Goal: Communication & Community: Share content

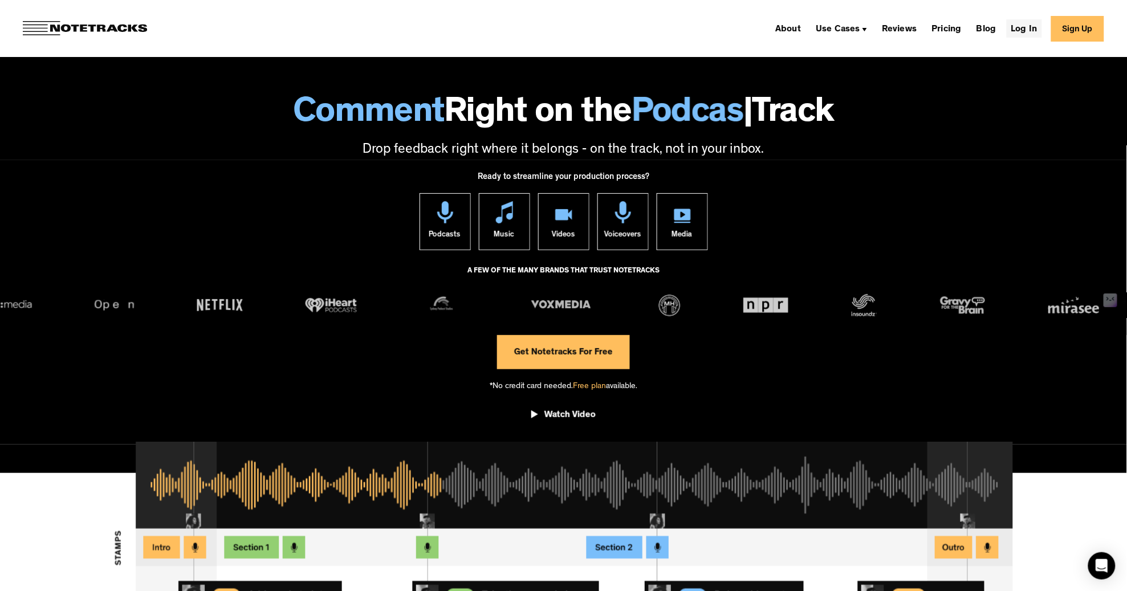
click at [1028, 29] on link "Log In" at bounding box center [1024, 28] width 35 height 18
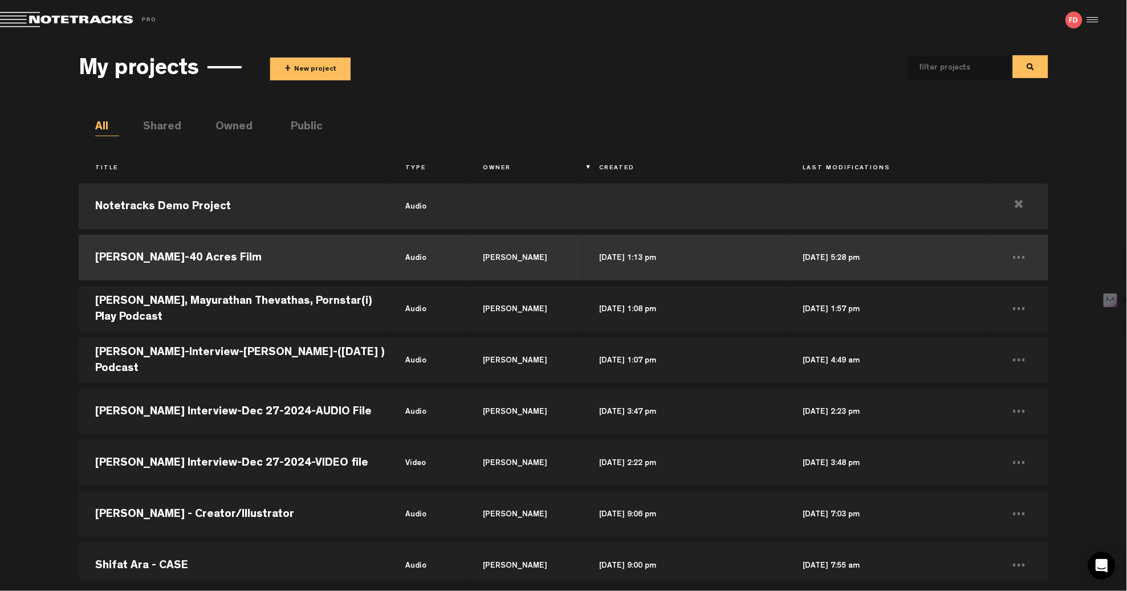
click at [184, 251] on td "R.T. Thorne-40 Acres Film" at bounding box center [234, 257] width 310 height 51
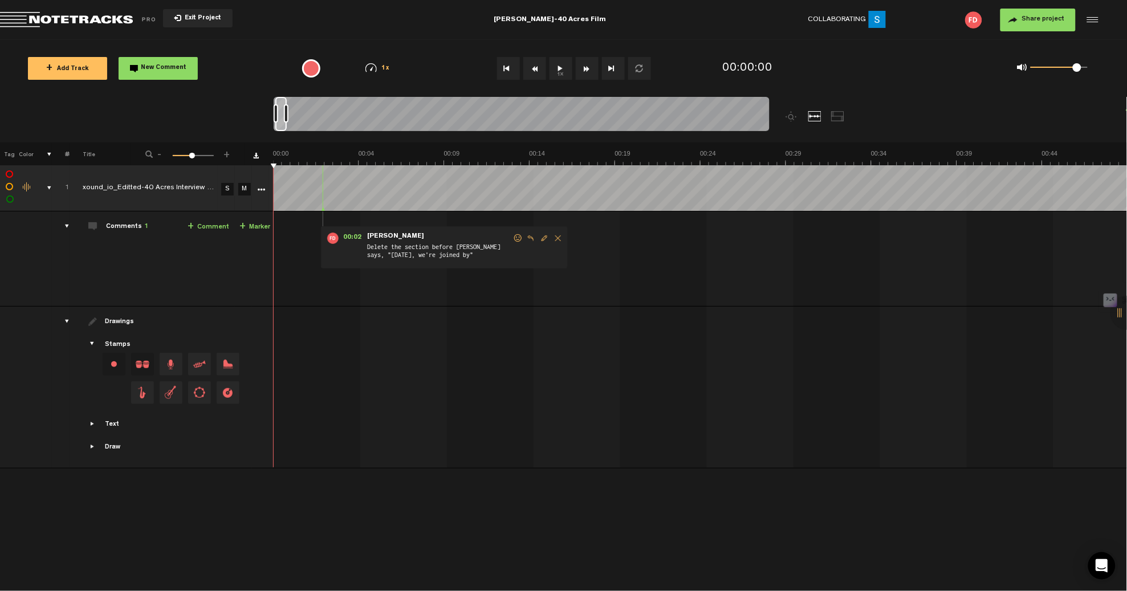
click at [560, 68] on button "1x" at bounding box center [561, 68] width 23 height 23
click at [1076, 68] on span at bounding box center [1077, 67] width 9 height 9
click at [184, 156] on div "1 100 47" at bounding box center [193, 156] width 41 height 2
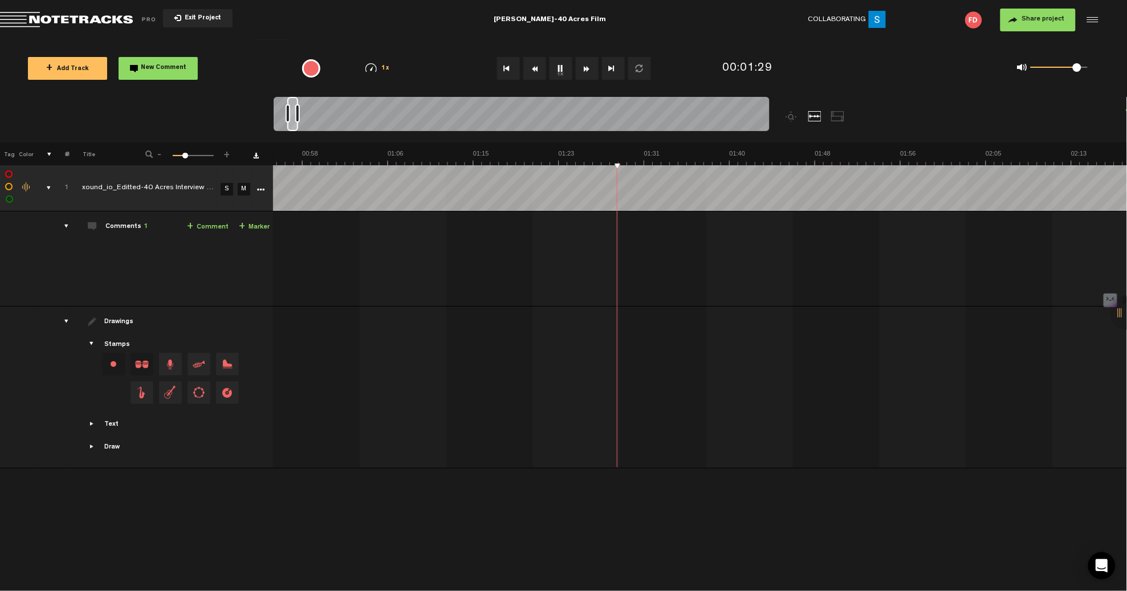
scroll to position [0, 0]
click at [180, 153] on span at bounding box center [180, 156] width 6 height 6
click at [178, 154] on span at bounding box center [179, 156] width 6 height 6
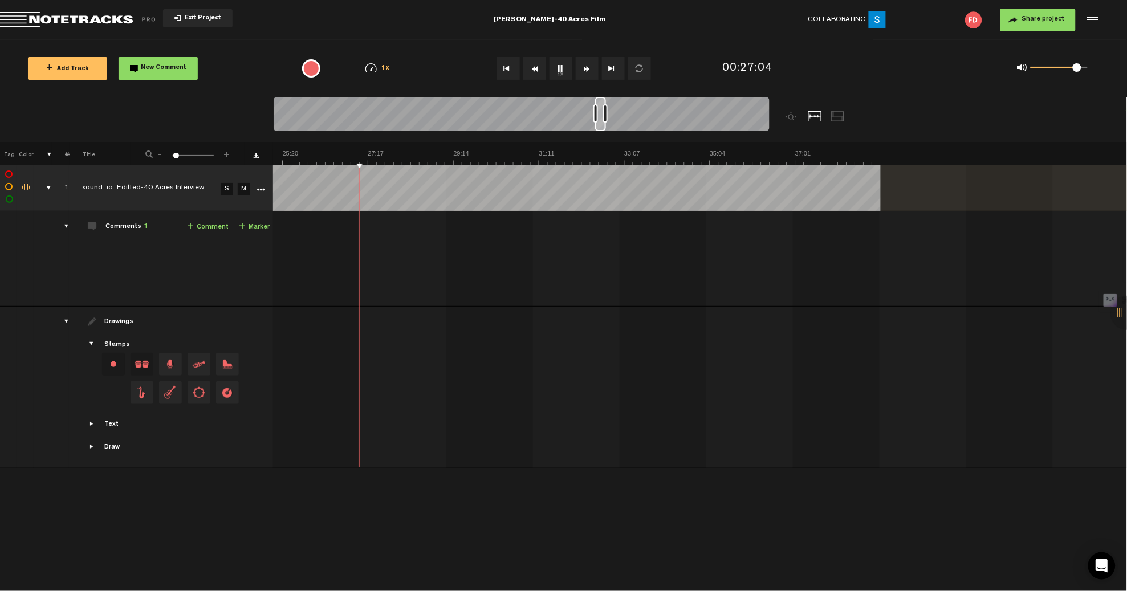
click at [176, 155] on span at bounding box center [176, 156] width 6 height 6
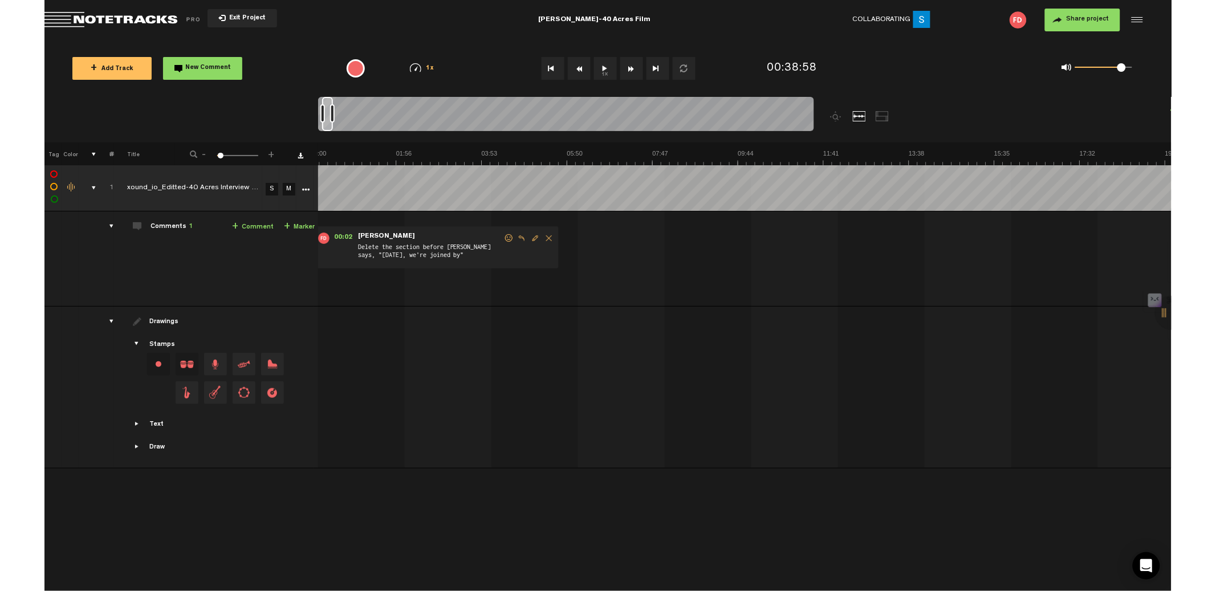
scroll to position [0, 0]
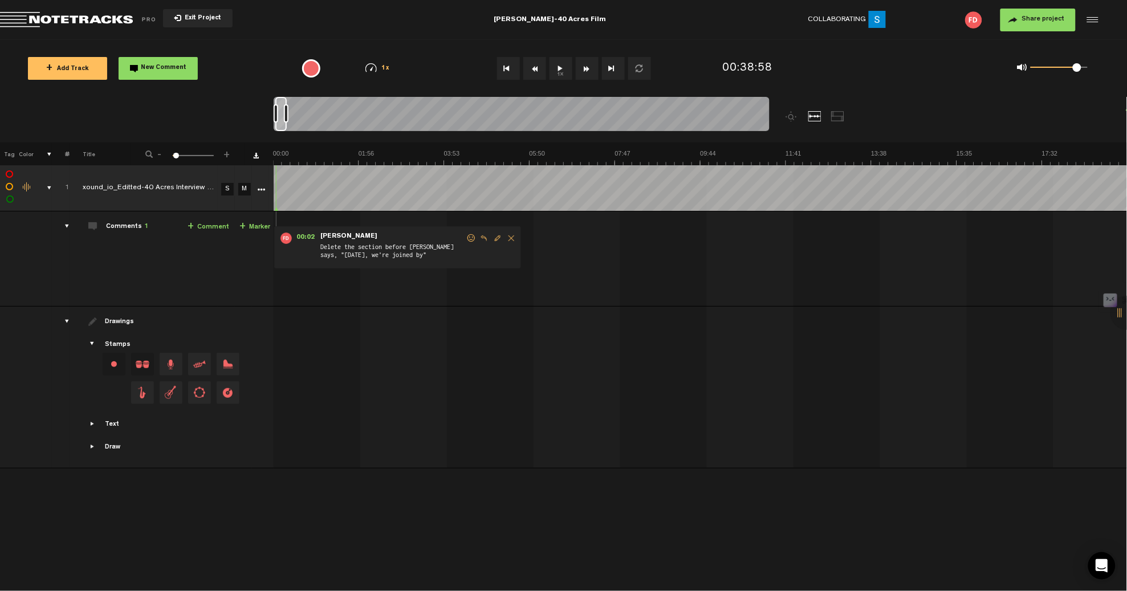
click at [1035, 25] on button "Share project" at bounding box center [1038, 20] width 75 height 23
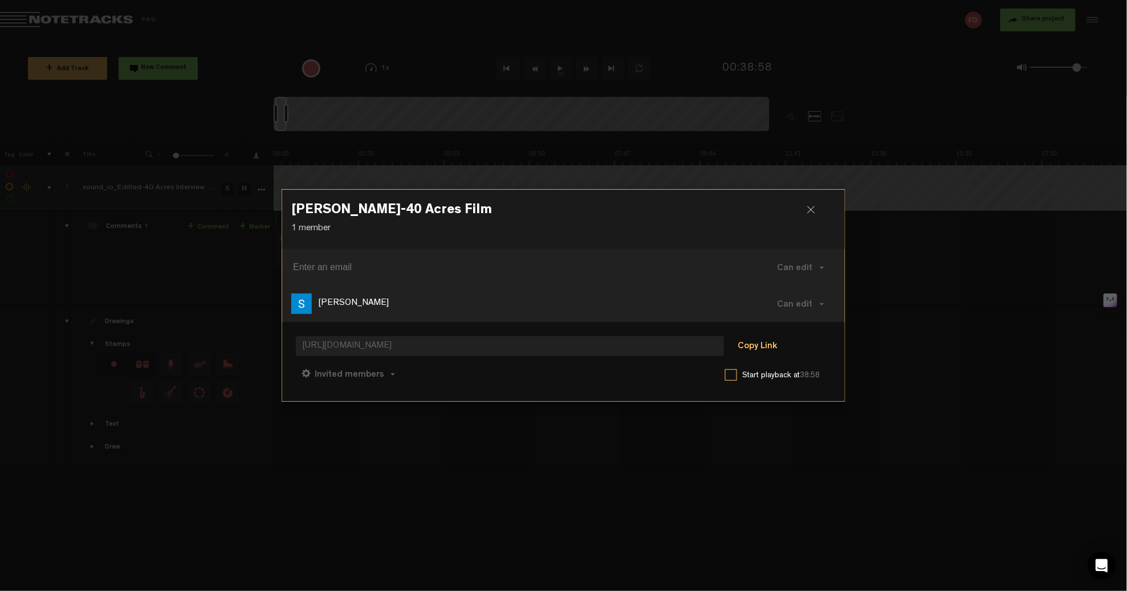
click at [751, 348] on button "Copy Link" at bounding box center [758, 347] width 62 height 23
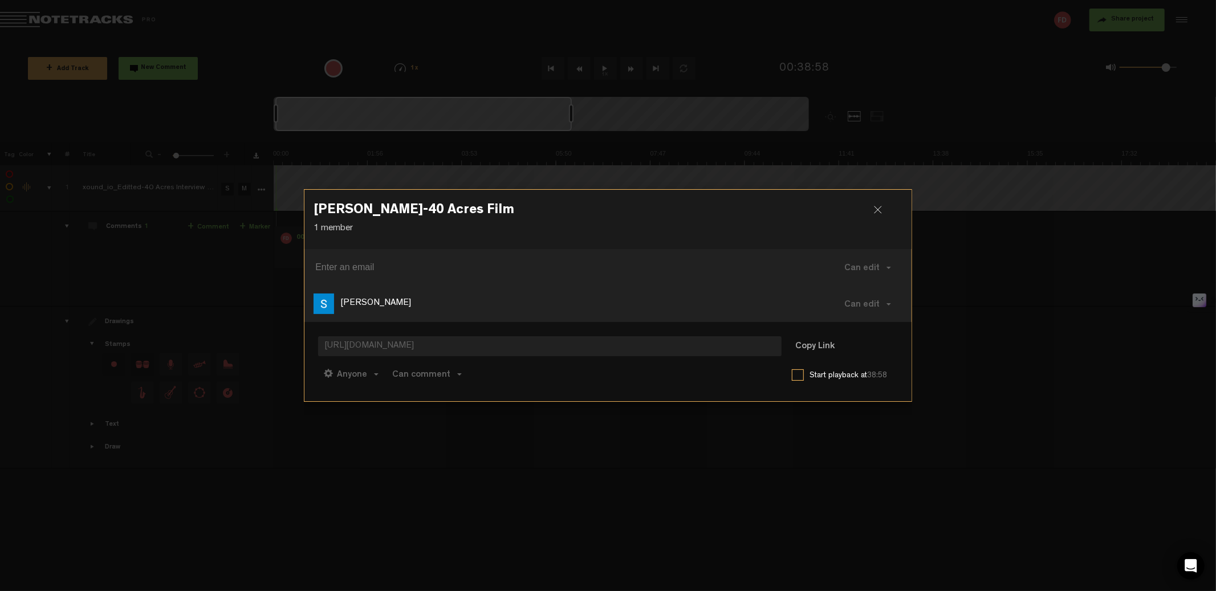
click at [874, 211] on div at bounding box center [882, 214] width 17 height 17
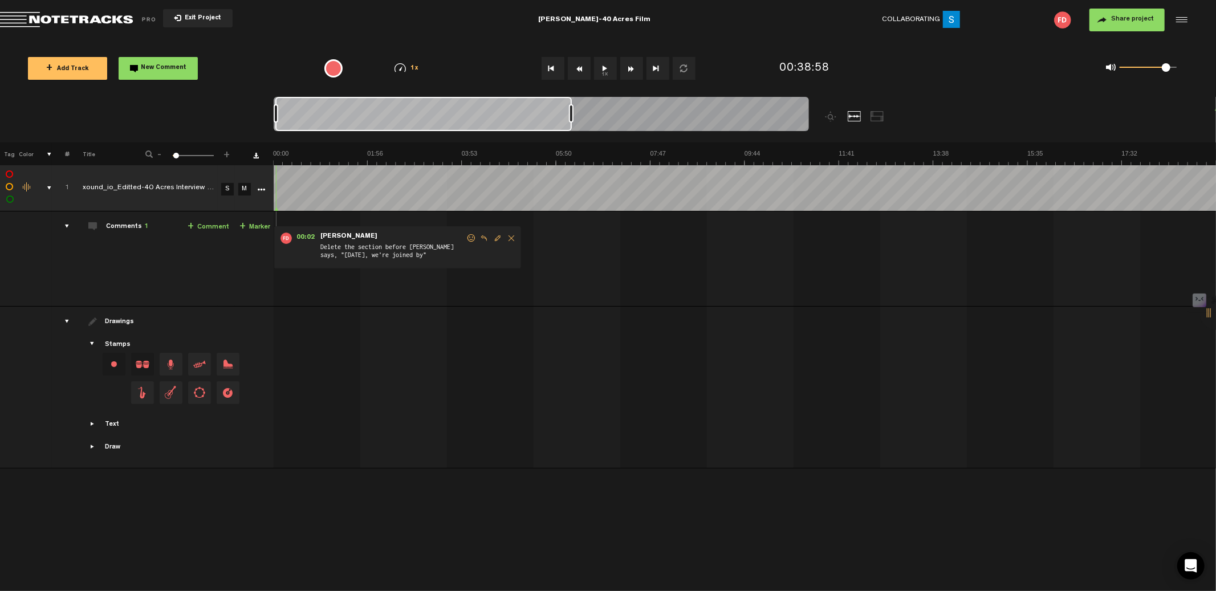
click at [13, 17] on span "Return to Project List" at bounding box center [80, 20] width 160 height 16
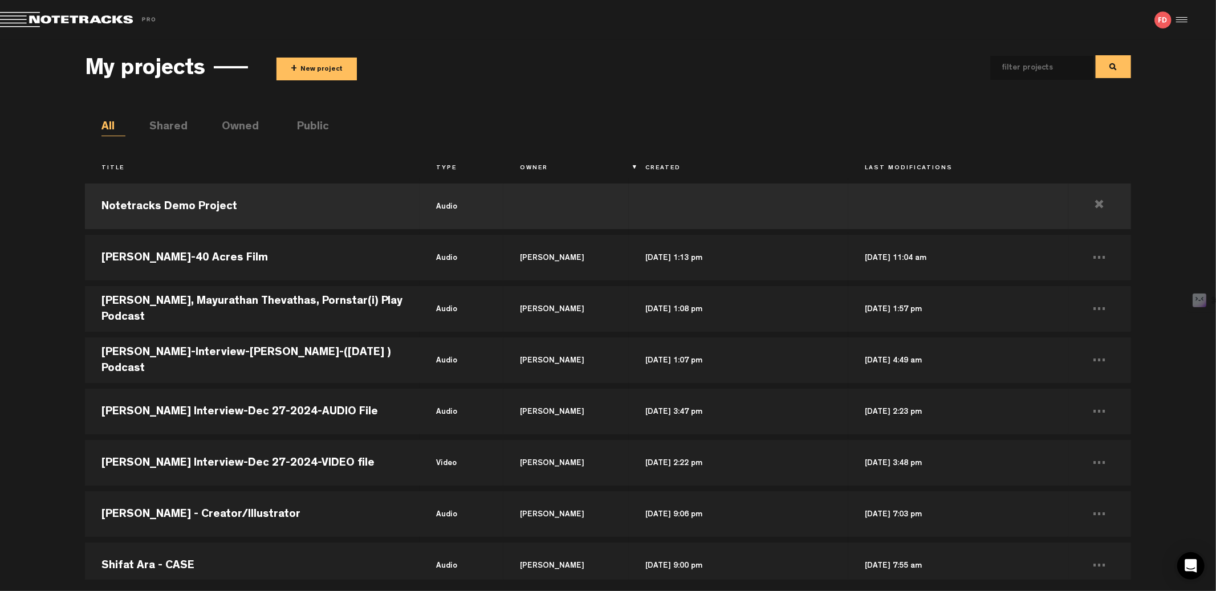
click at [331, 71] on button "+ New project" at bounding box center [317, 69] width 80 height 23
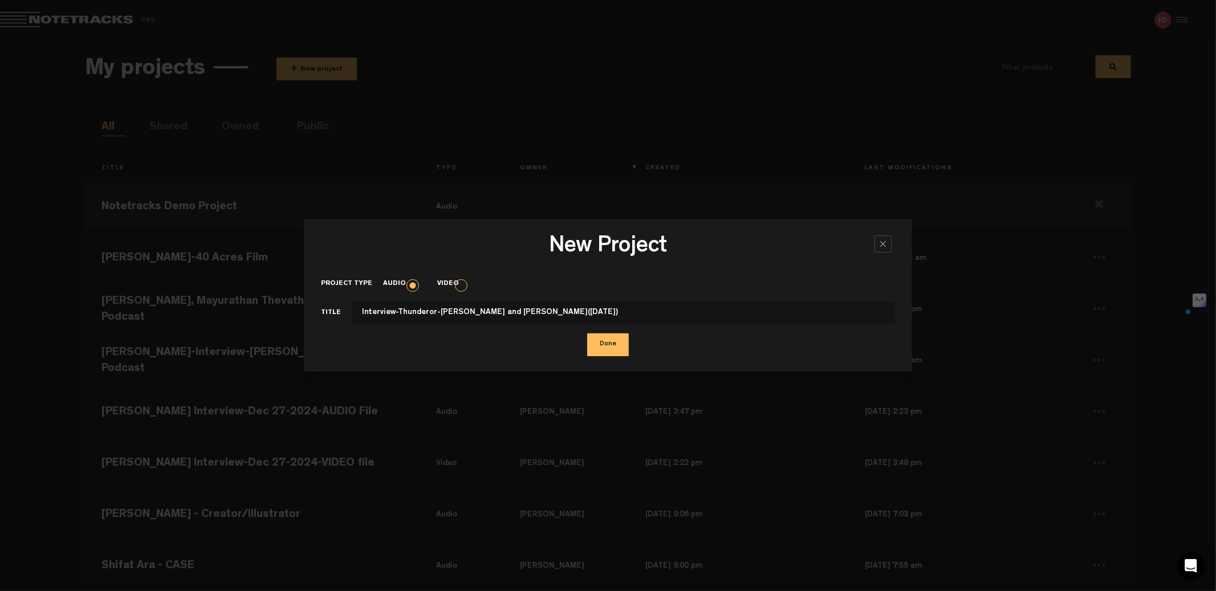
type input "Interview-Thunderor-JJ Tartaglia and Oscar Rangel(September 3, 2025)"
click at [604, 339] on button "Done" at bounding box center [608, 345] width 42 height 23
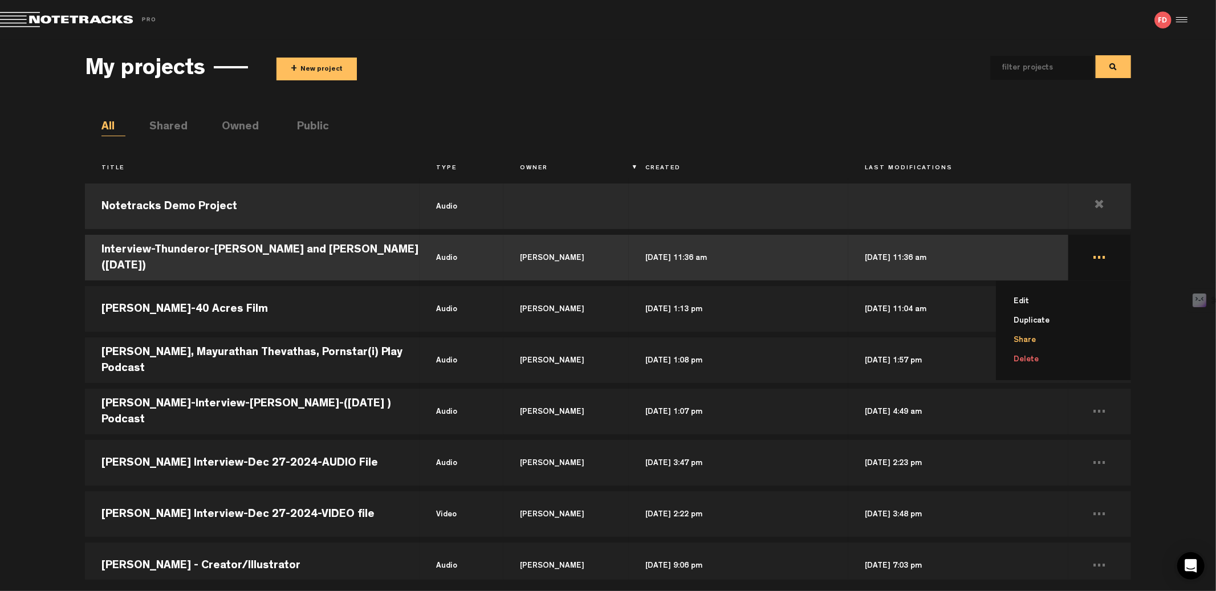
click at [1024, 337] on li "Share" at bounding box center [1070, 340] width 121 height 19
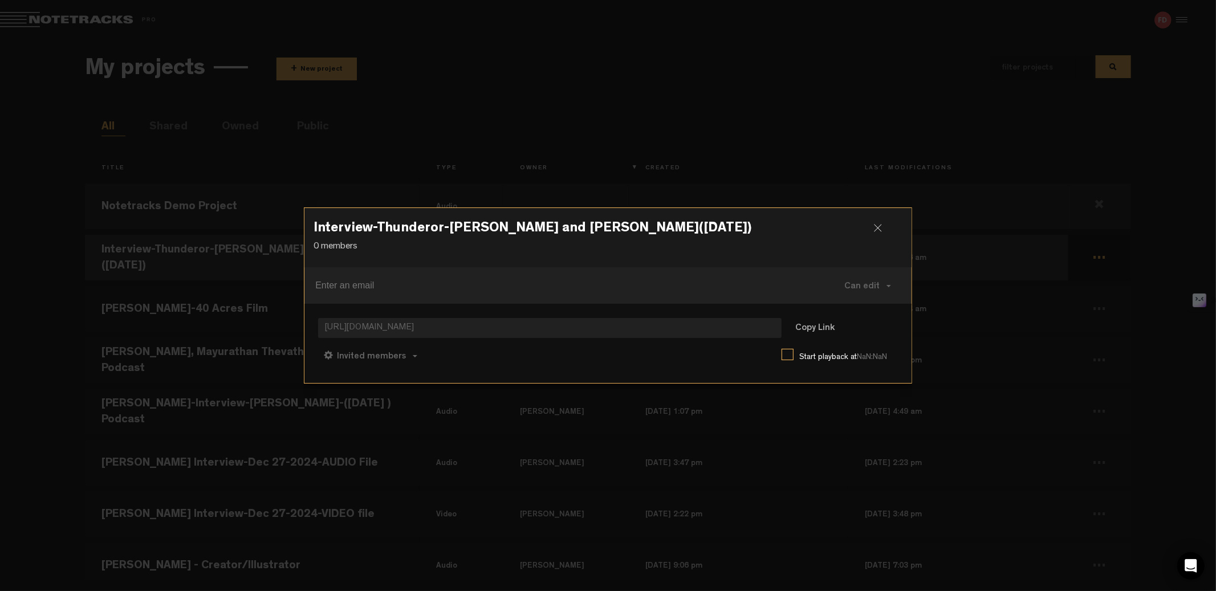
click at [876, 228] on div at bounding box center [882, 232] width 17 height 17
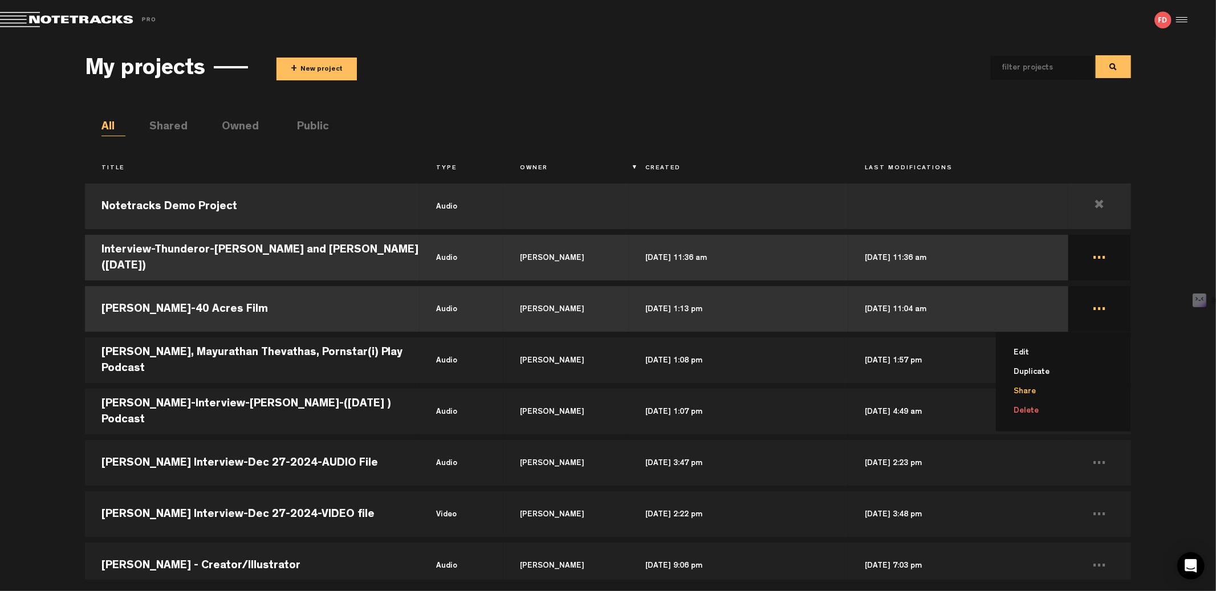
click at [1041, 393] on li "Share" at bounding box center [1070, 391] width 121 height 19
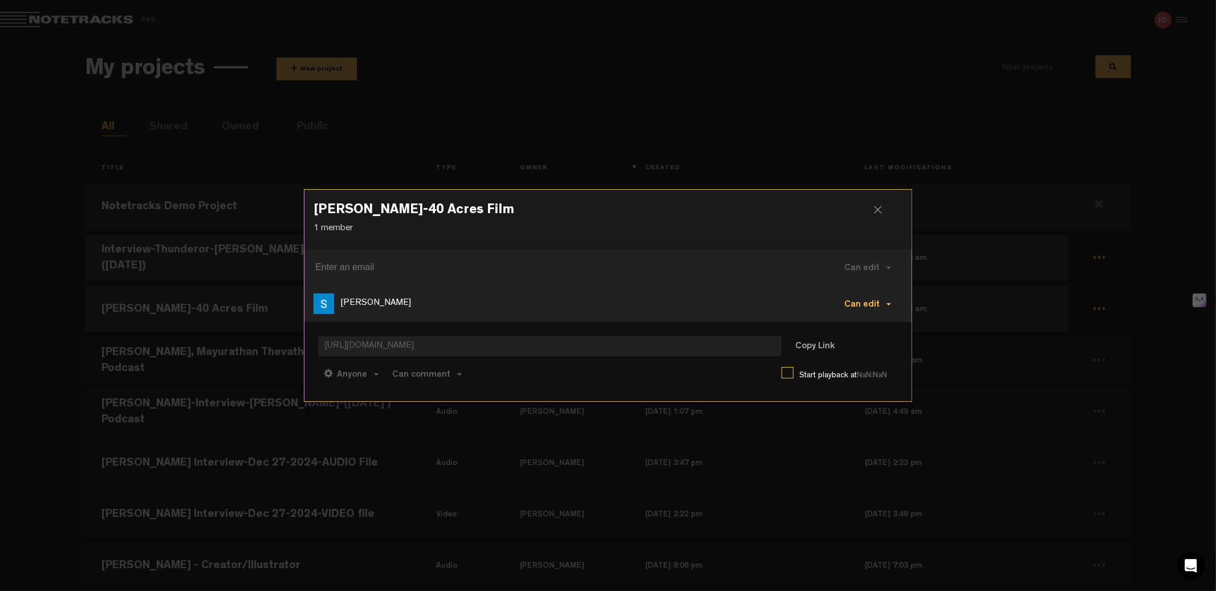
click at [890, 304] on span at bounding box center [889, 304] width 5 height 2
click at [694, 286] on div "Sofia Dela Roca Can edit Can edit Can comment Can view Remove" at bounding box center [608, 304] width 607 height 36
drag, startPoint x: 343, startPoint y: 297, endPoint x: 414, endPoint y: 300, distance: 70.8
click at [414, 300] on div "Sofia Dela Roca" at bounding box center [520, 304] width 412 height 21
click at [413, 300] on div "Sofia Dela Roca" at bounding box center [520, 304] width 412 height 21
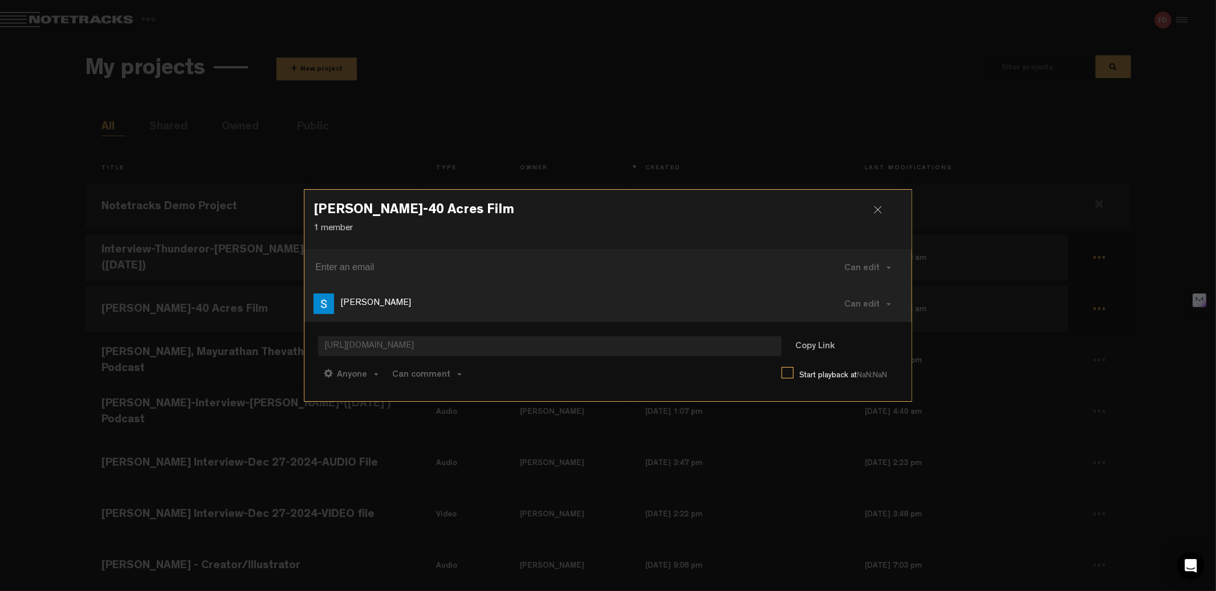
click at [878, 210] on div at bounding box center [882, 214] width 17 height 17
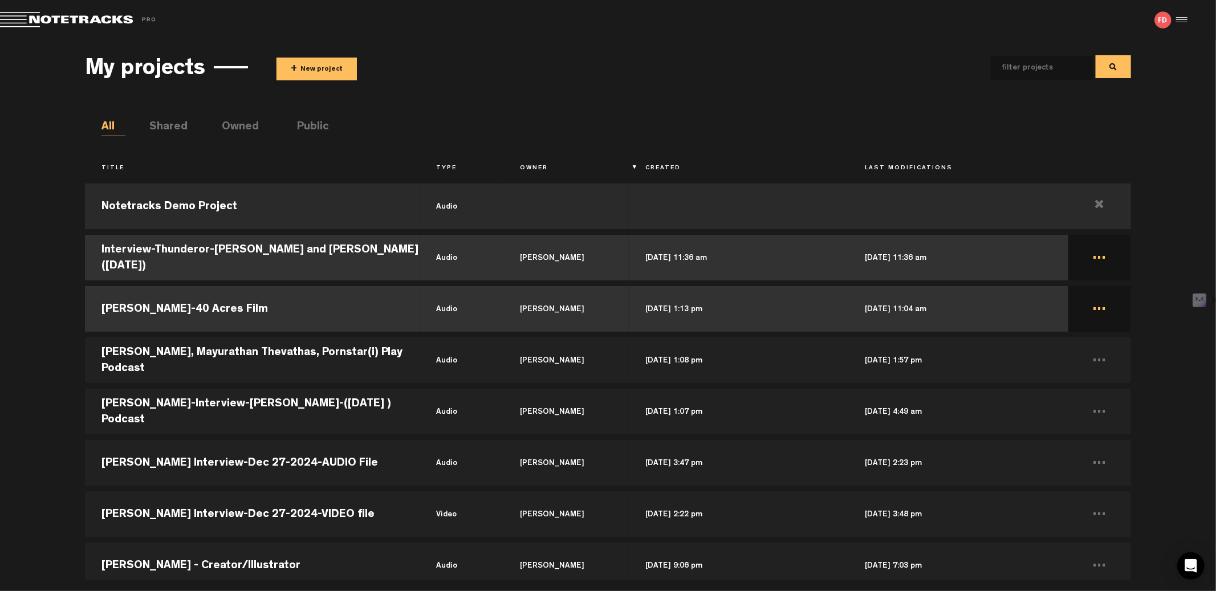
click at [1127, 21] on div at bounding box center [1180, 19] width 17 height 17
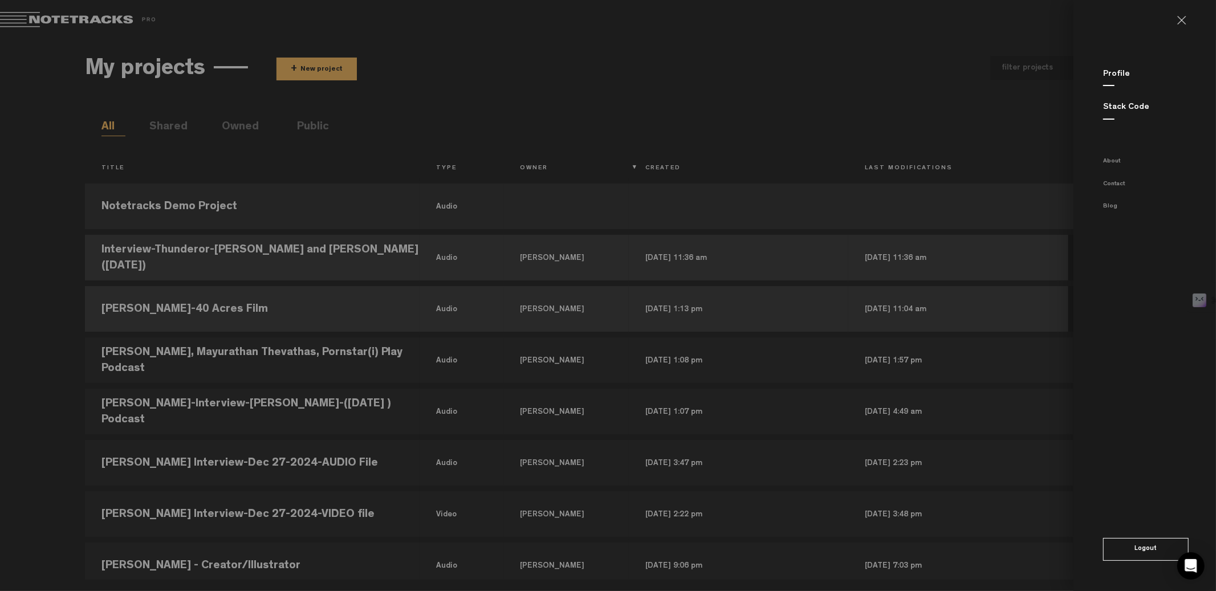
click at [735, 98] on md-backdrop at bounding box center [608, 295] width 1216 height 591
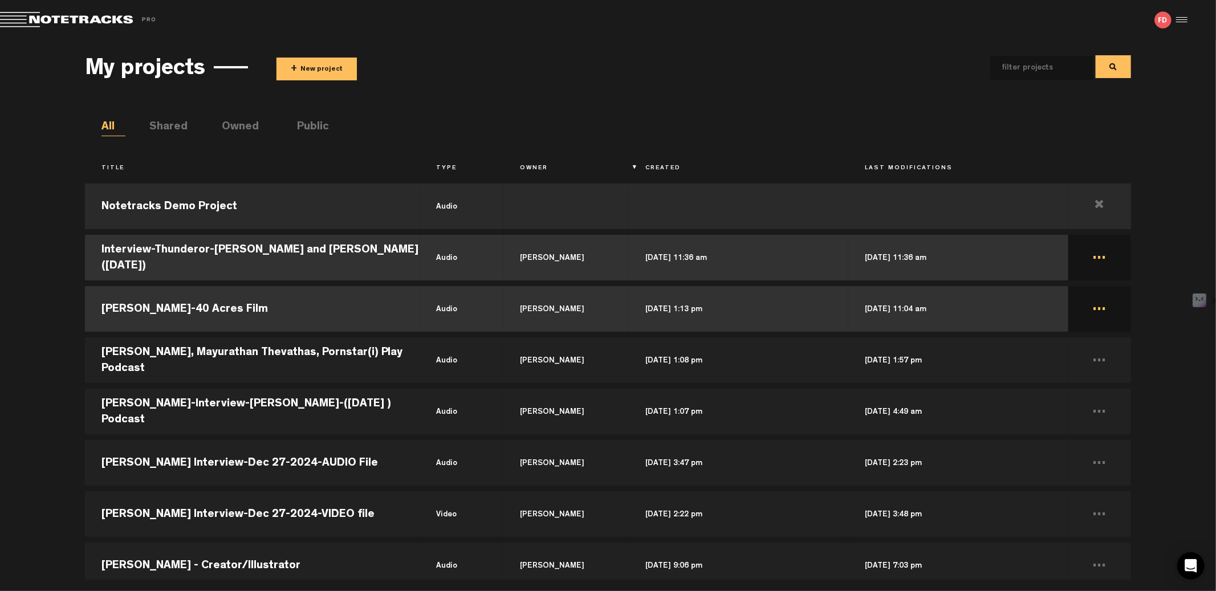
click at [162, 121] on li "Shared" at bounding box center [161, 127] width 24 height 17
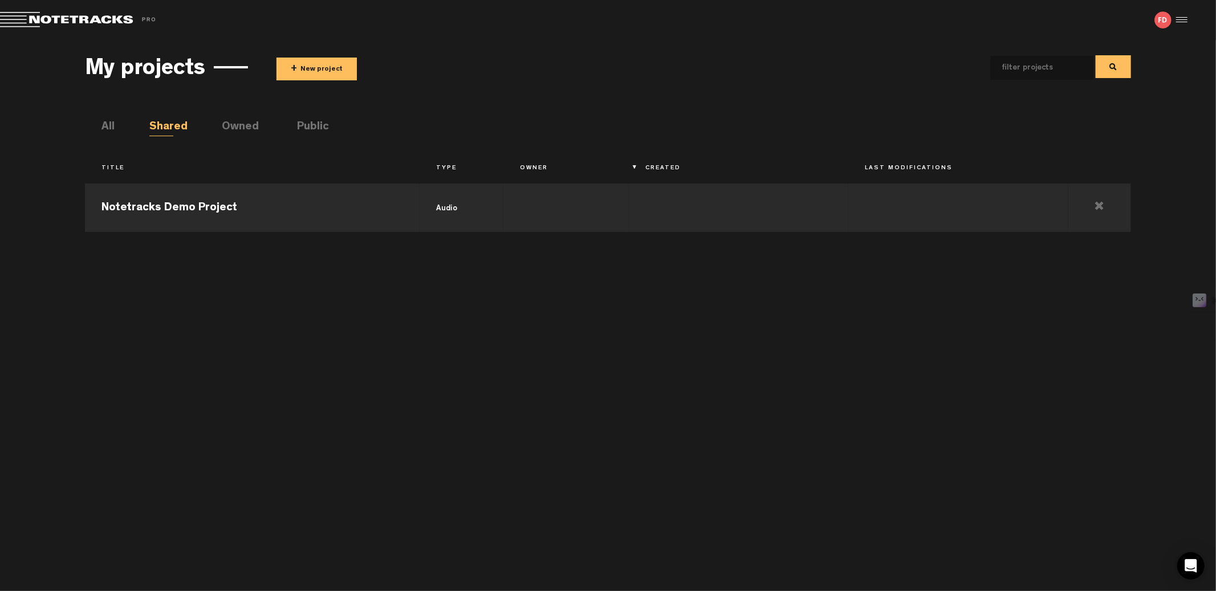
click at [246, 125] on li "Owned" at bounding box center [234, 127] width 24 height 17
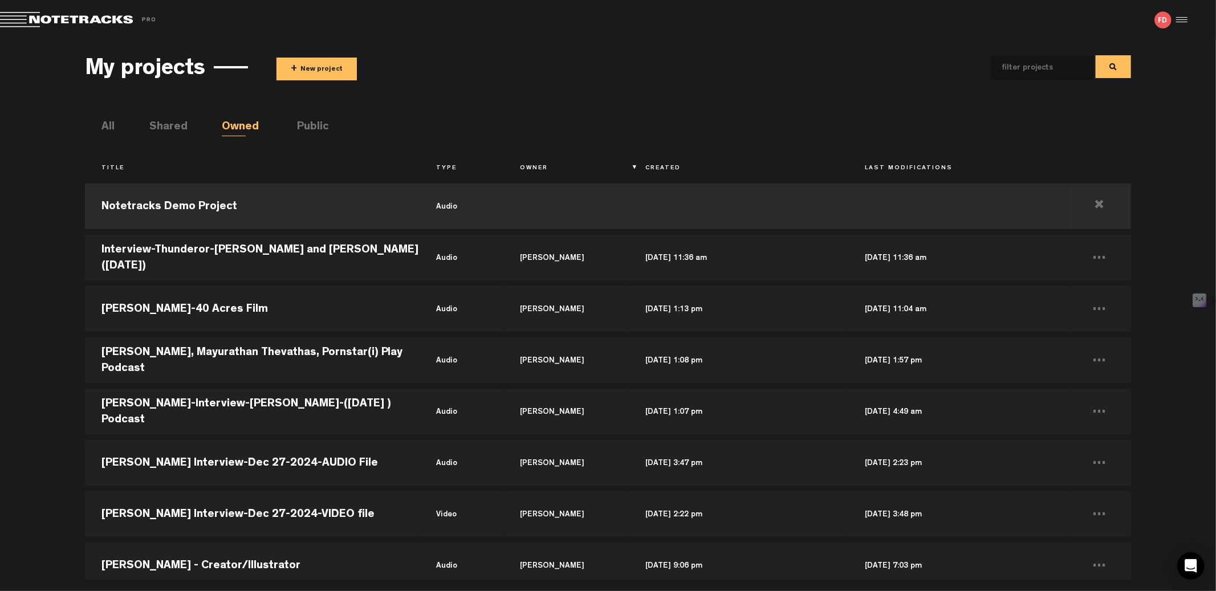
click at [164, 126] on li "Shared" at bounding box center [161, 127] width 24 height 17
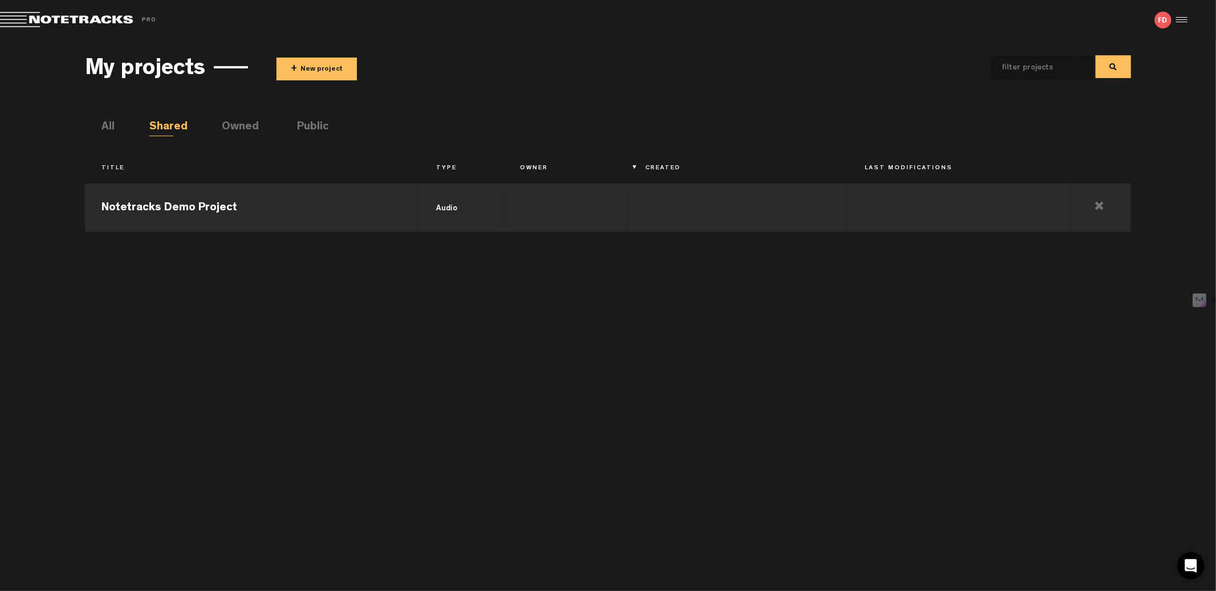
click at [98, 125] on div "My projects + New project All Shared Owned Public Title Type Owner Created Last…" at bounding box center [608, 313] width 1046 height 534
click at [103, 125] on li "All" at bounding box center [114, 127] width 24 height 17
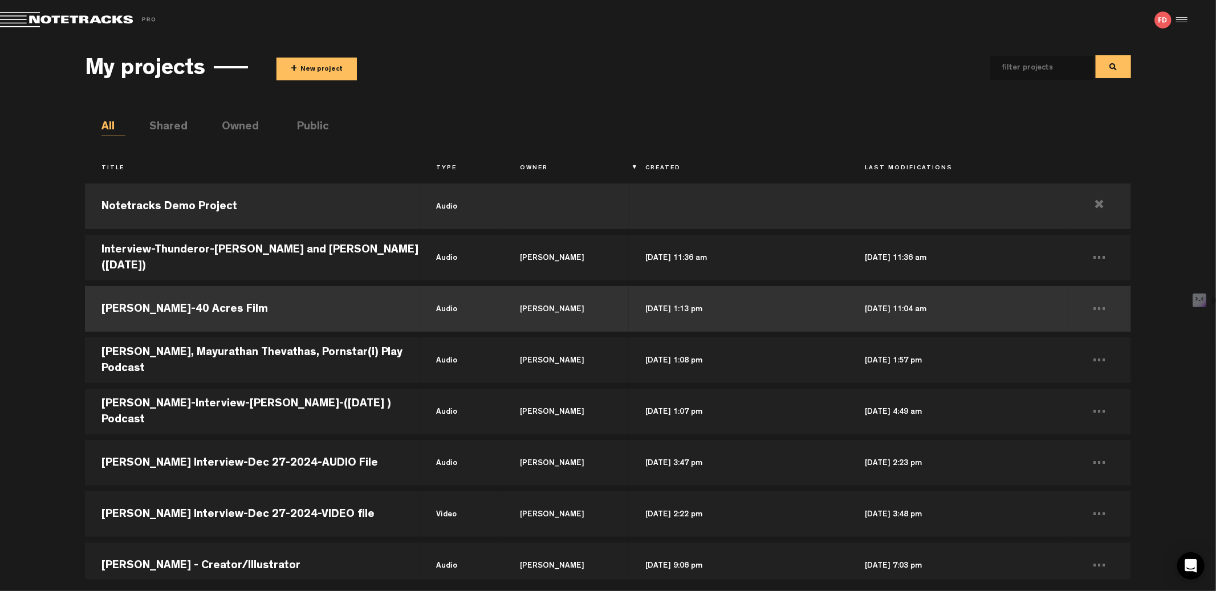
click at [924, 314] on td "Sep 5, 2025 — 11:04 am" at bounding box center [959, 308] width 220 height 51
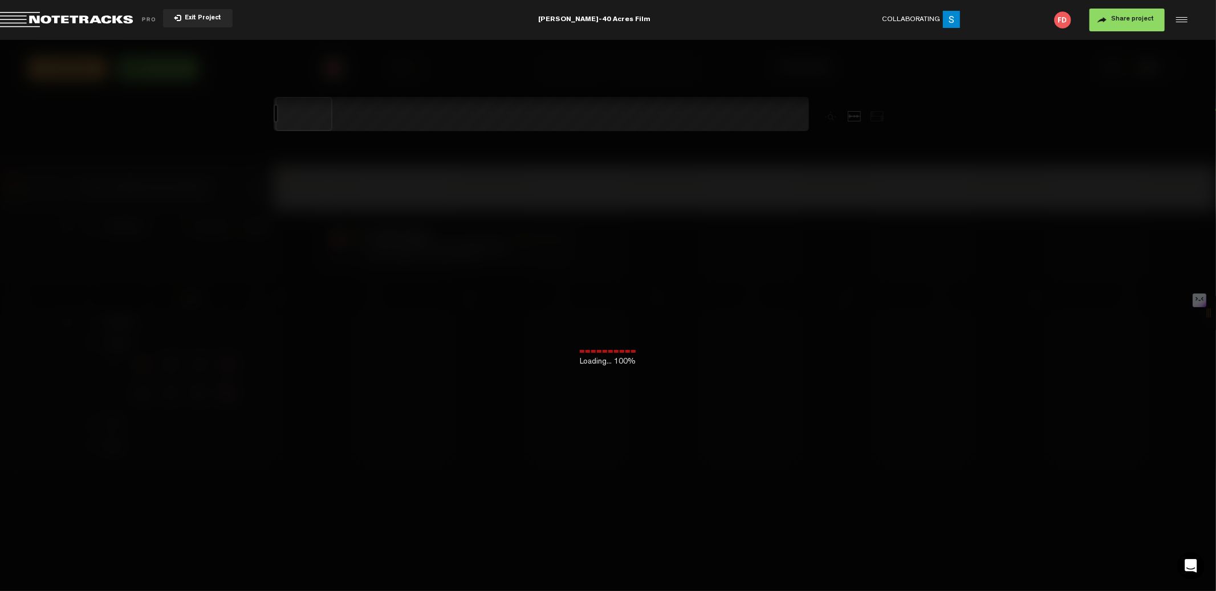
click at [1119, 15] on button "Share project" at bounding box center [1127, 20] width 75 height 23
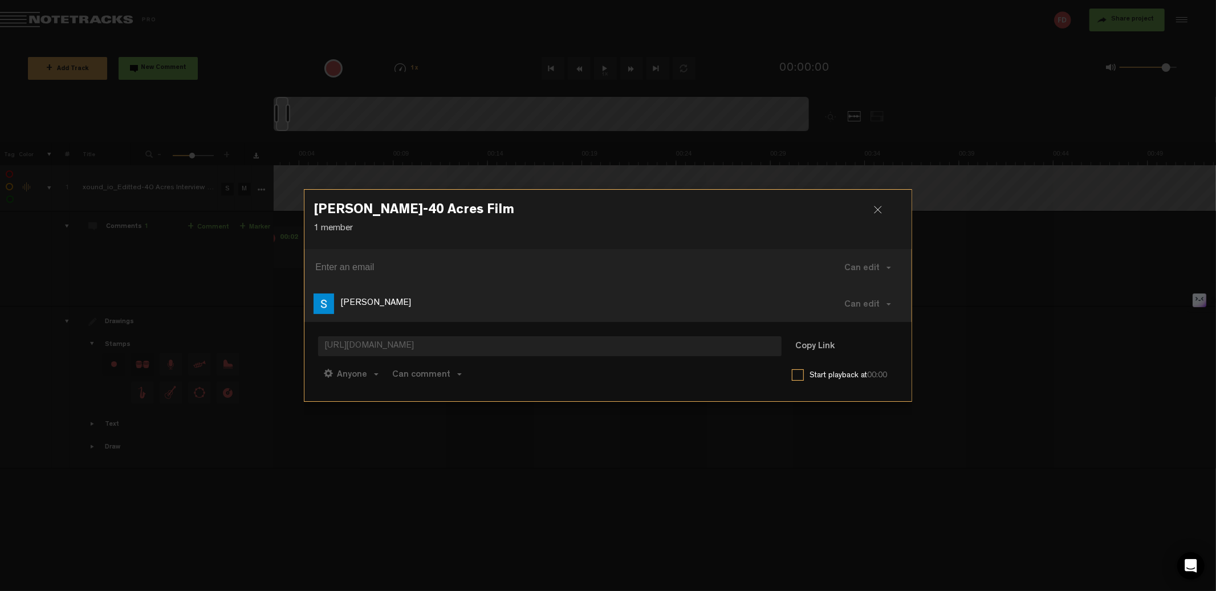
scroll to position [0, 68]
click at [358, 301] on p "Sofia Dela Roca" at bounding box center [376, 303] width 70 height 13
click at [883, 205] on h3 "R.T. Thorne-40 Acres Film" at bounding box center [608, 213] width 589 height 18
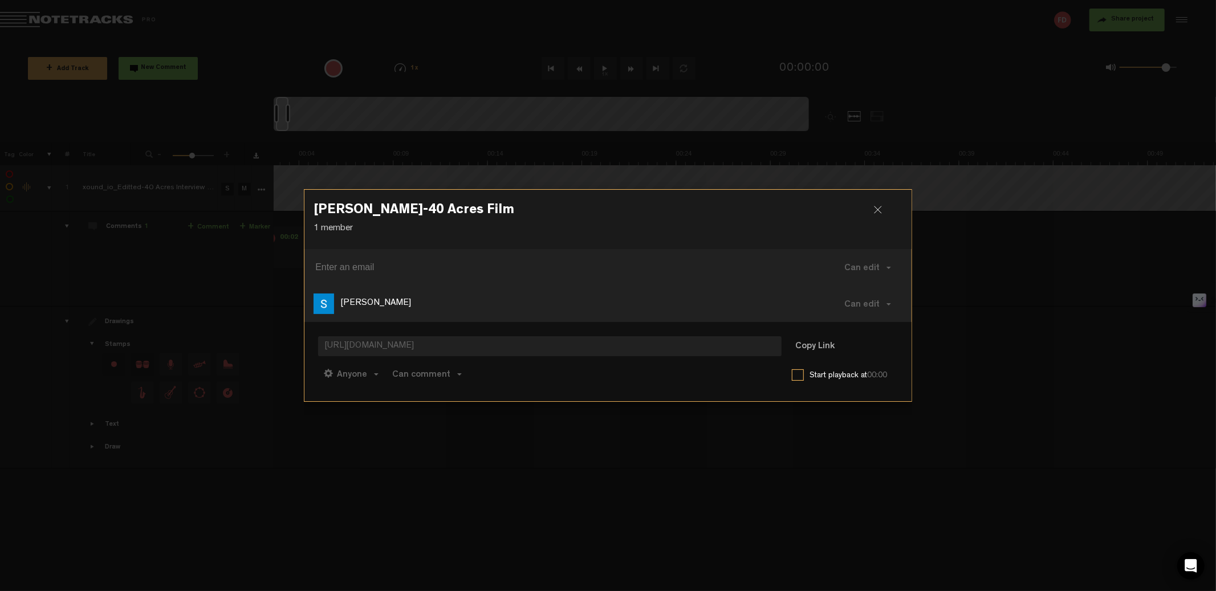
click at [877, 211] on div at bounding box center [882, 214] width 17 height 17
click at [883, 208] on div at bounding box center [882, 214] width 17 height 17
click at [870, 210] on h3 "R.T. Thorne-40 Acres Film" at bounding box center [608, 213] width 589 height 18
click at [884, 210] on div at bounding box center [882, 214] width 17 height 17
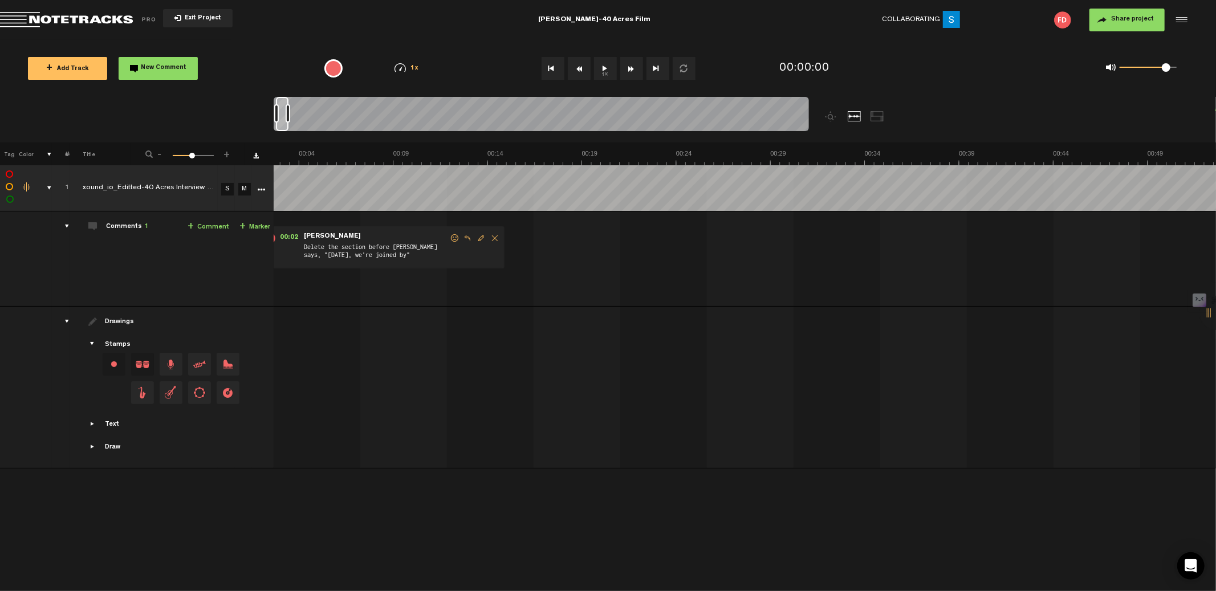
click at [23, 13] on span "Return to Project List" at bounding box center [80, 20] width 160 height 16
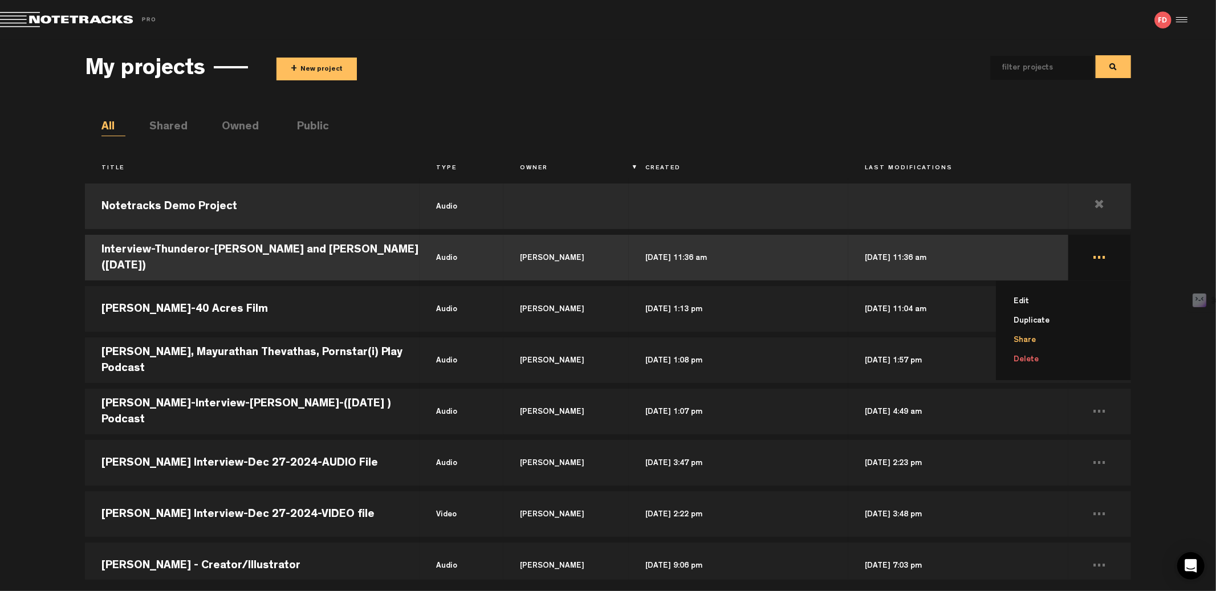
click at [1027, 332] on li "Share" at bounding box center [1070, 340] width 121 height 19
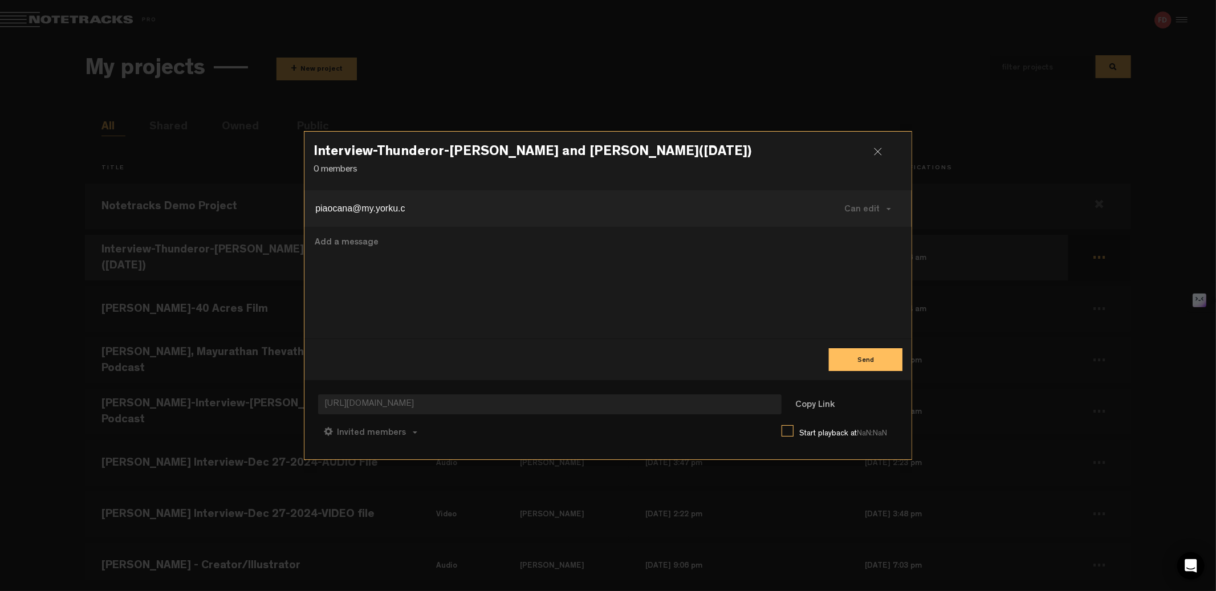
type input "piaocana@my.yorku.c"
click at [386, 301] on textarea at bounding box center [608, 283] width 589 height 94
type textarea "O"
click at [347, 232] on div "Please add" at bounding box center [608, 283] width 607 height 112
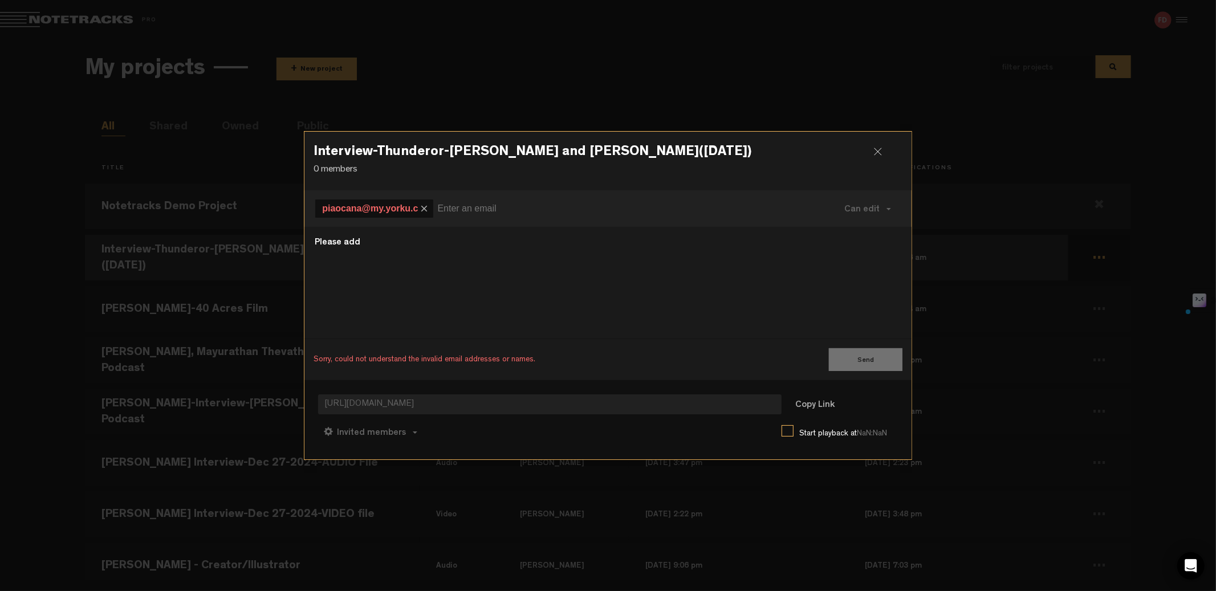
click at [352, 241] on textarea "Please add" at bounding box center [608, 283] width 589 height 94
type textarea "Please edit the"
